Goal: Navigation & Orientation: Find specific page/section

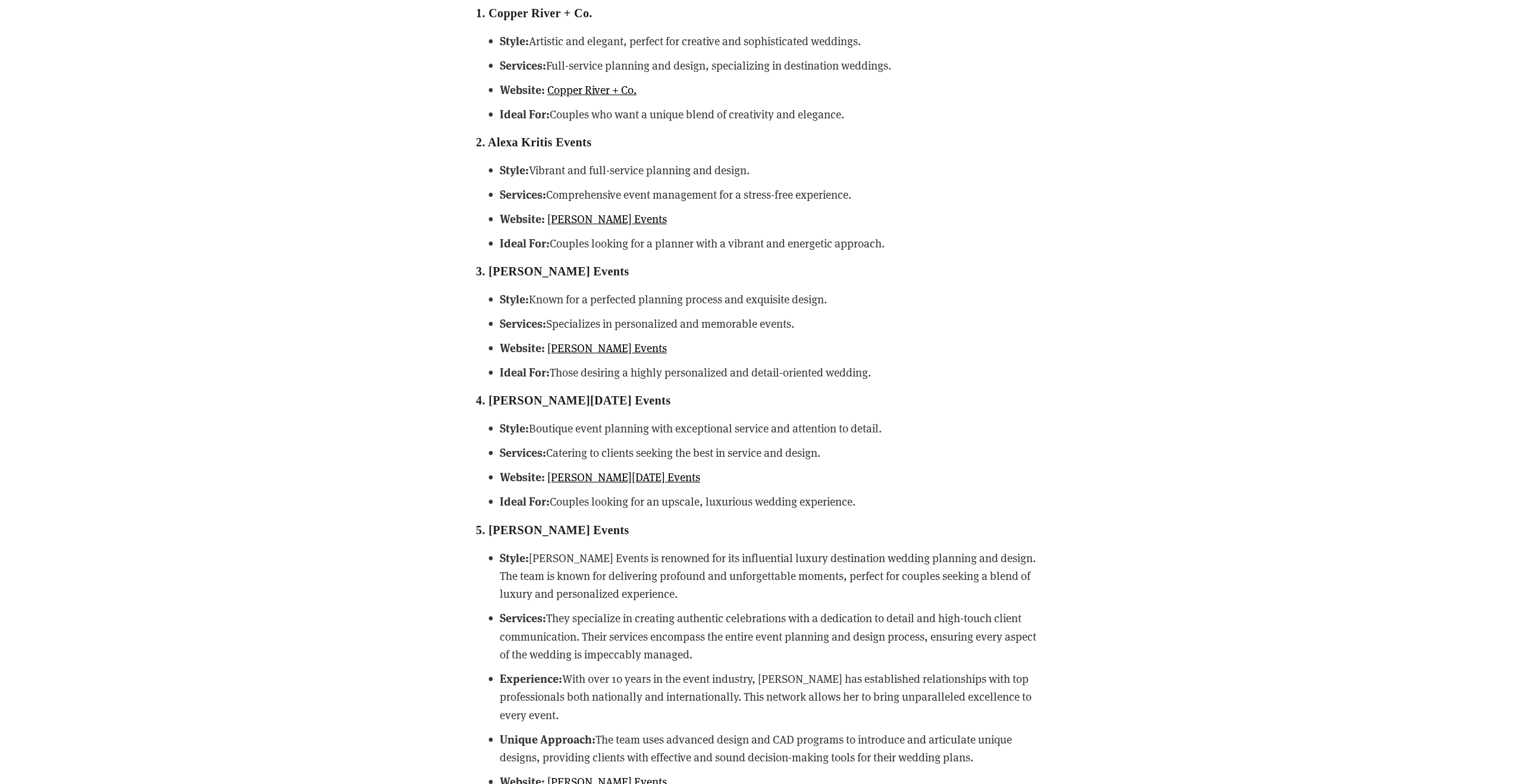
scroll to position [1404, 0]
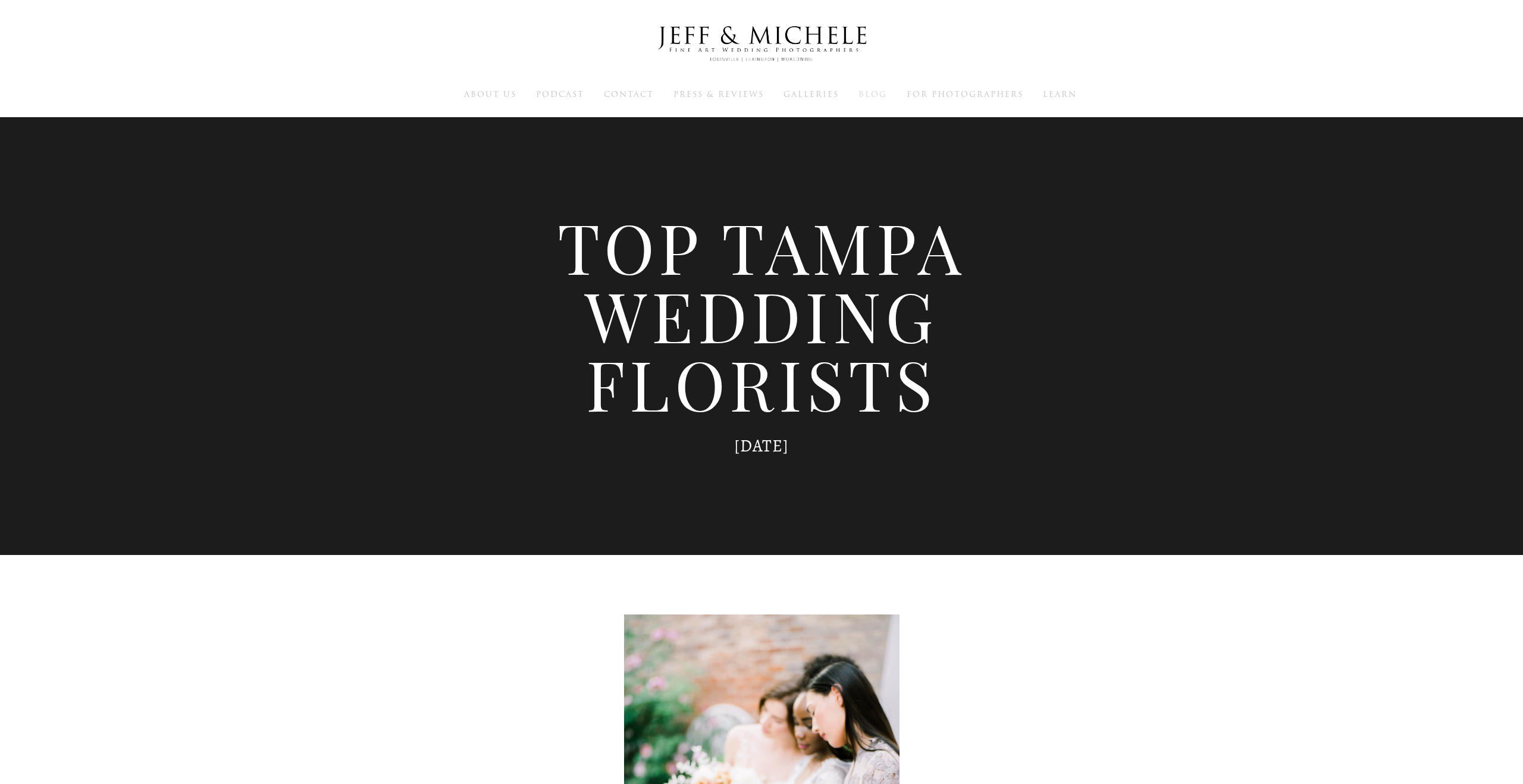
click at [876, 96] on span "Blog" at bounding box center [872, 94] width 28 height 11
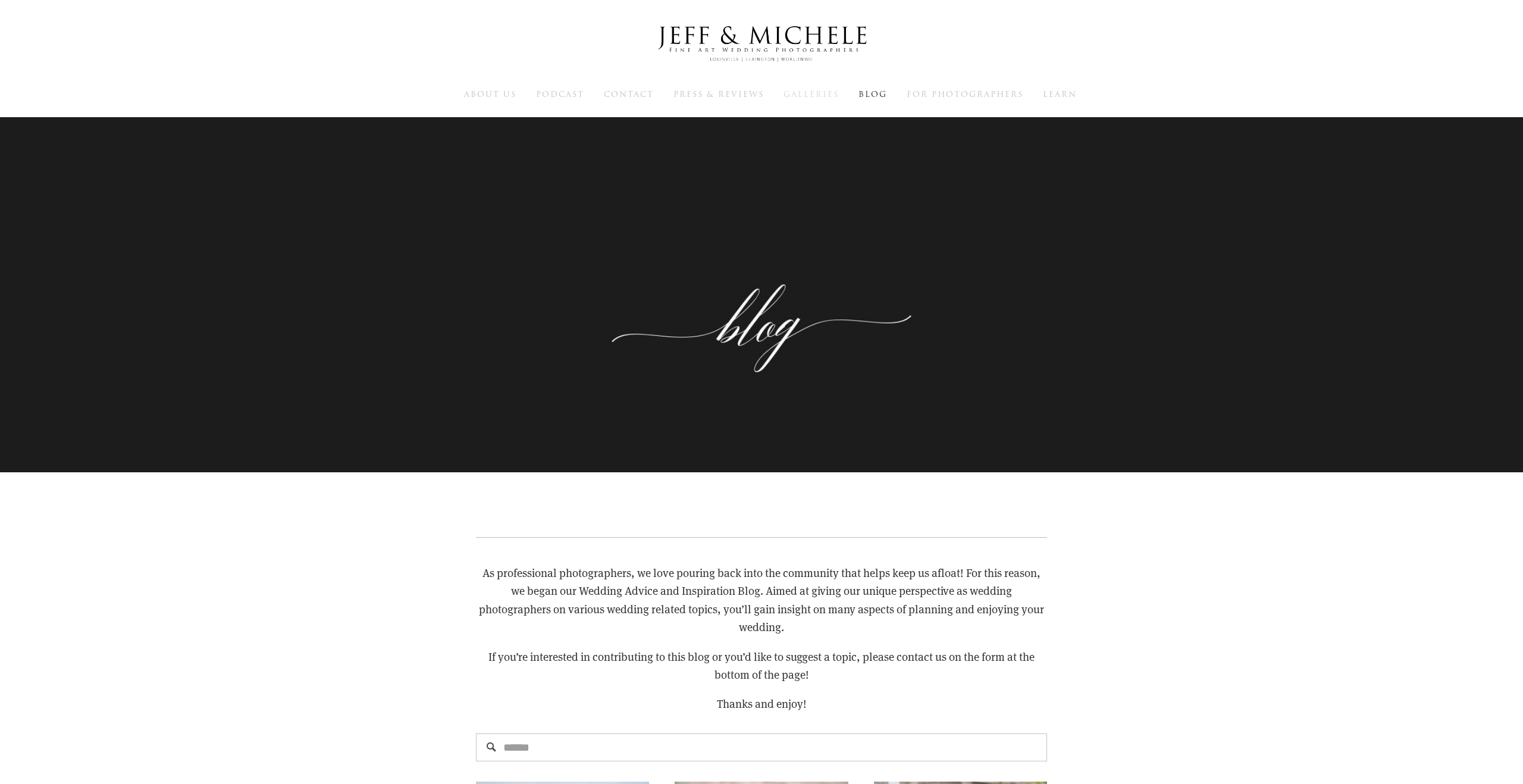
click at [800, 92] on span "Galleries" at bounding box center [811, 94] width 55 height 11
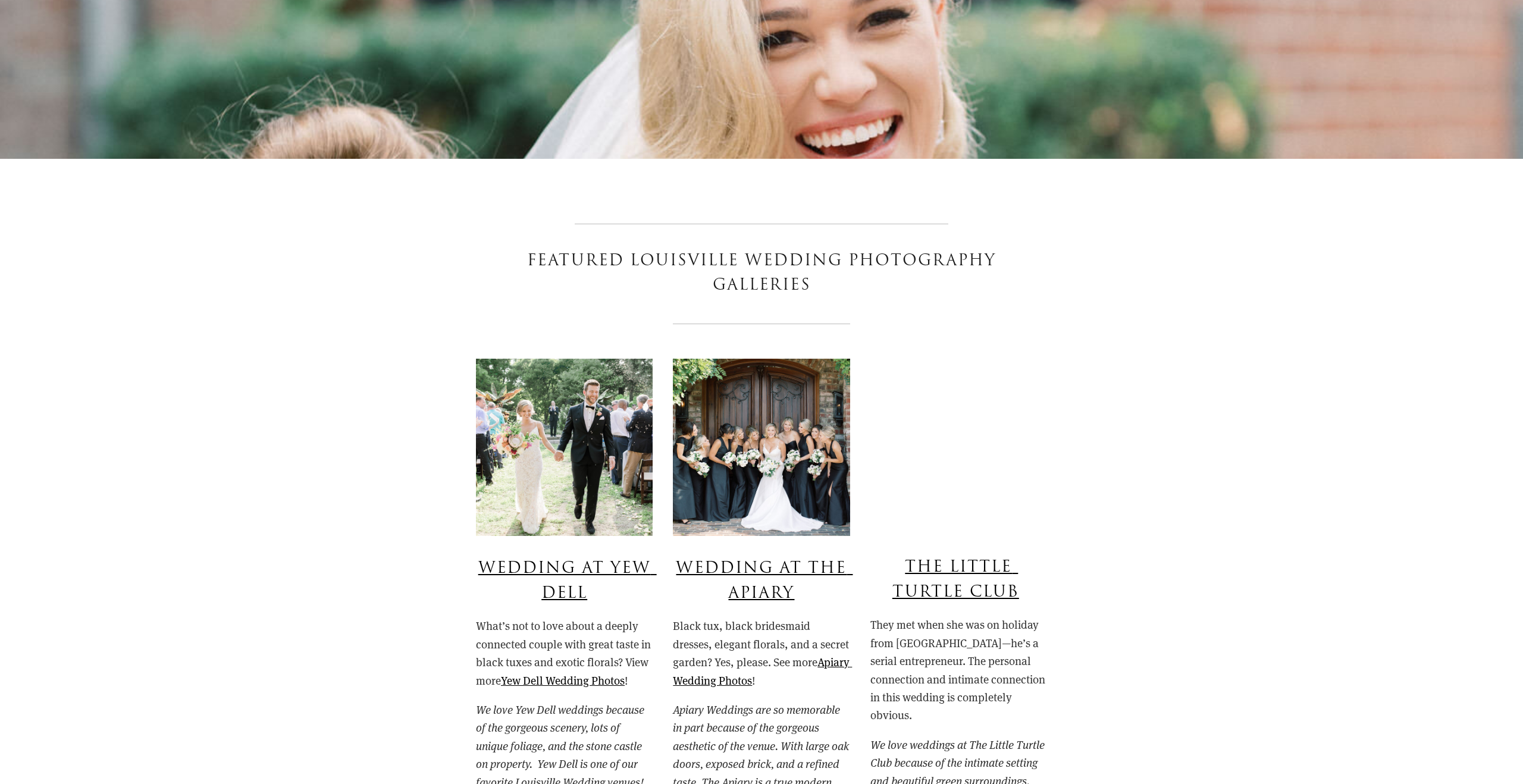
scroll to position [708, 0]
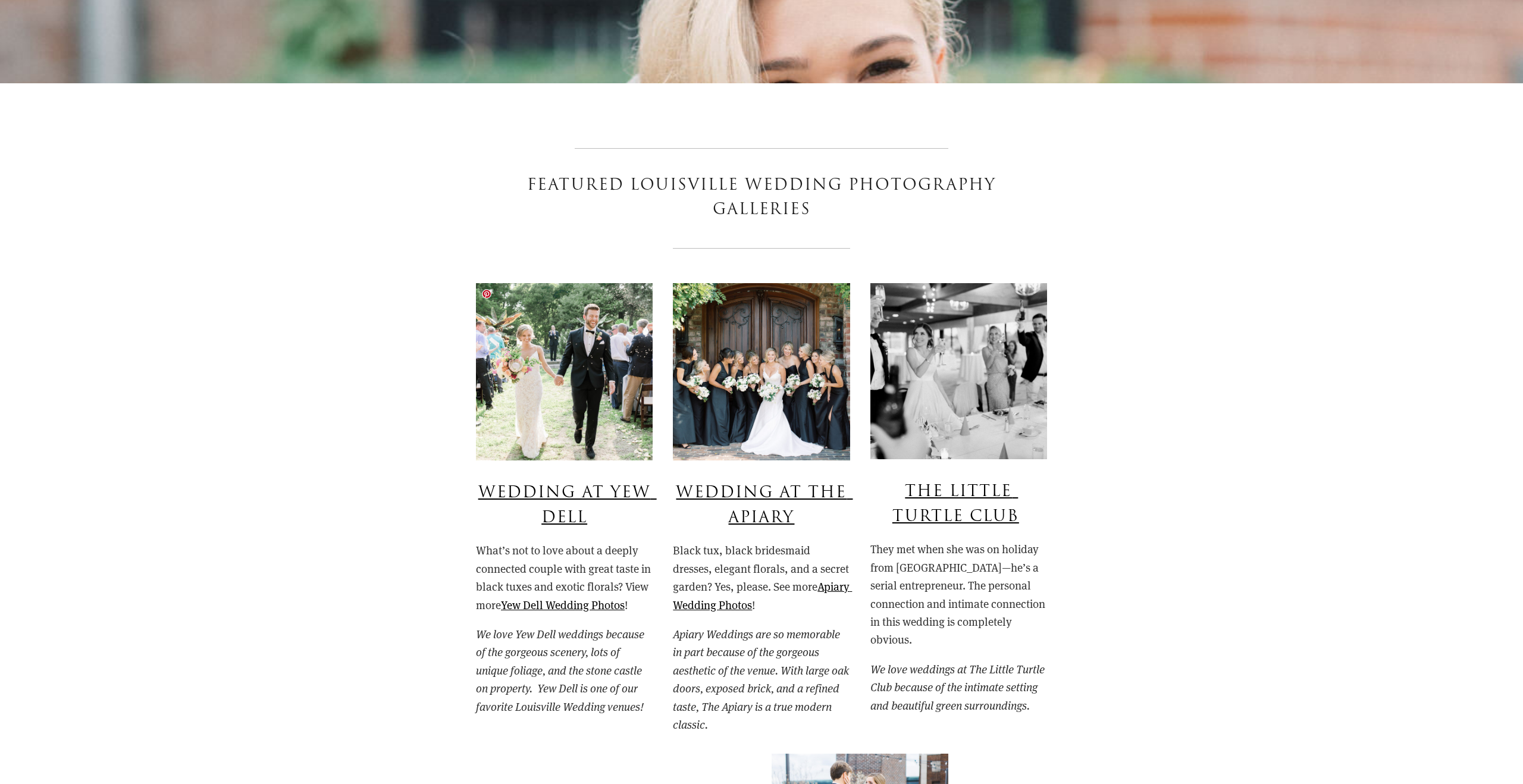
click at [576, 401] on img at bounding box center [564, 371] width 177 height 177
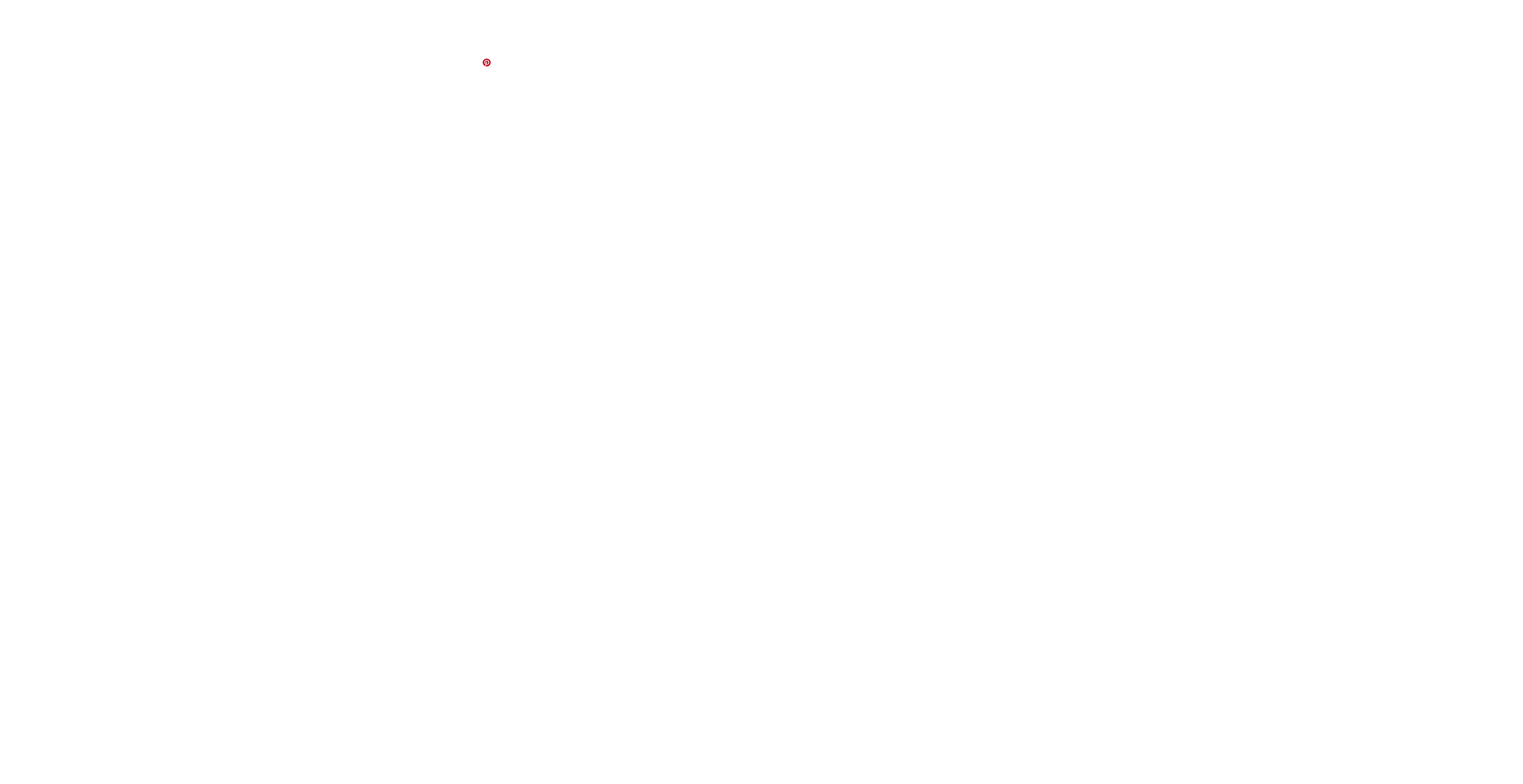
scroll to position [9361, 0]
